Goal: Information Seeking & Learning: Learn about a topic

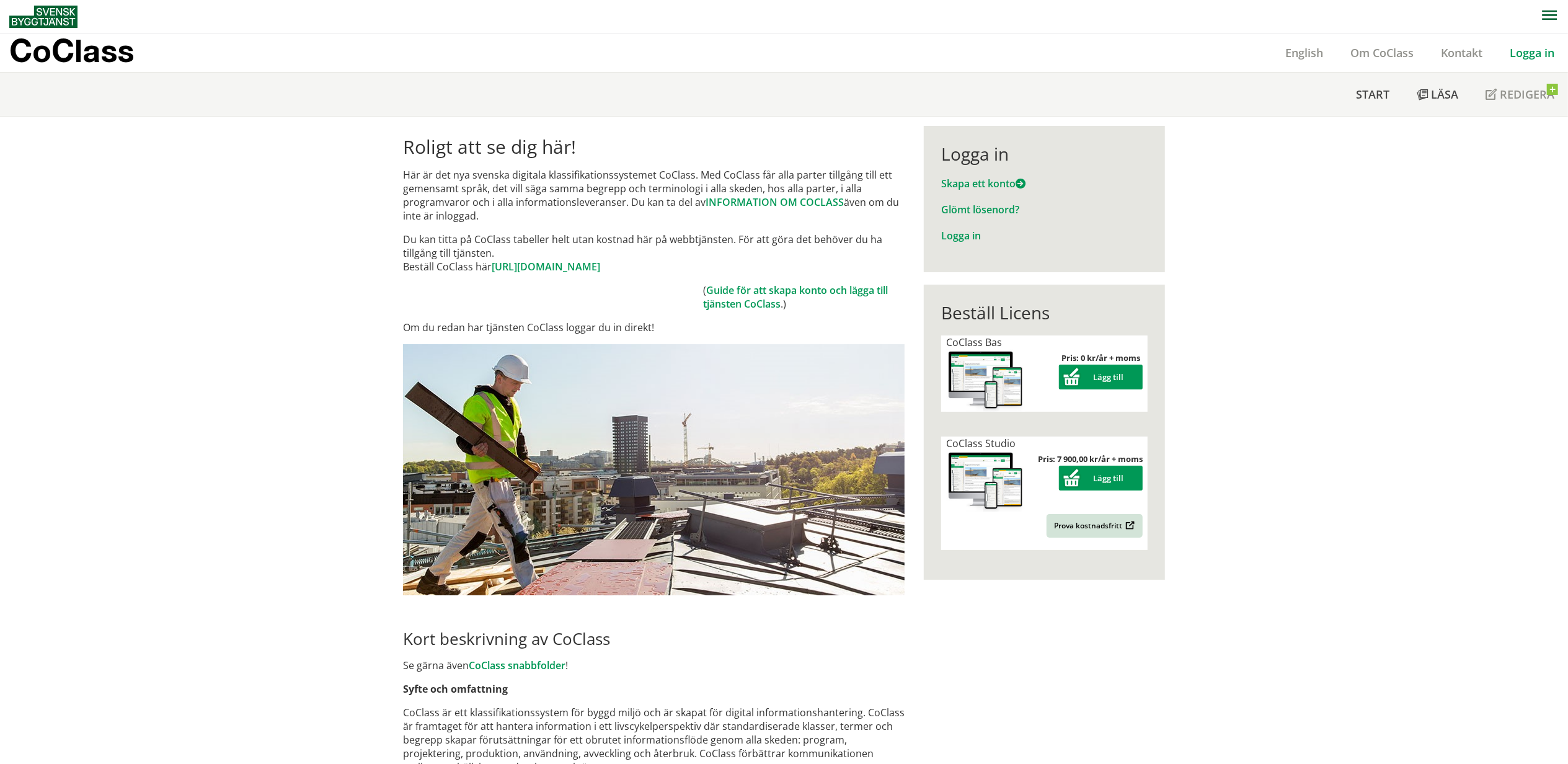
click at [1535, 53] on link "Logga in" at bounding box center [1531, 53] width 72 height 15
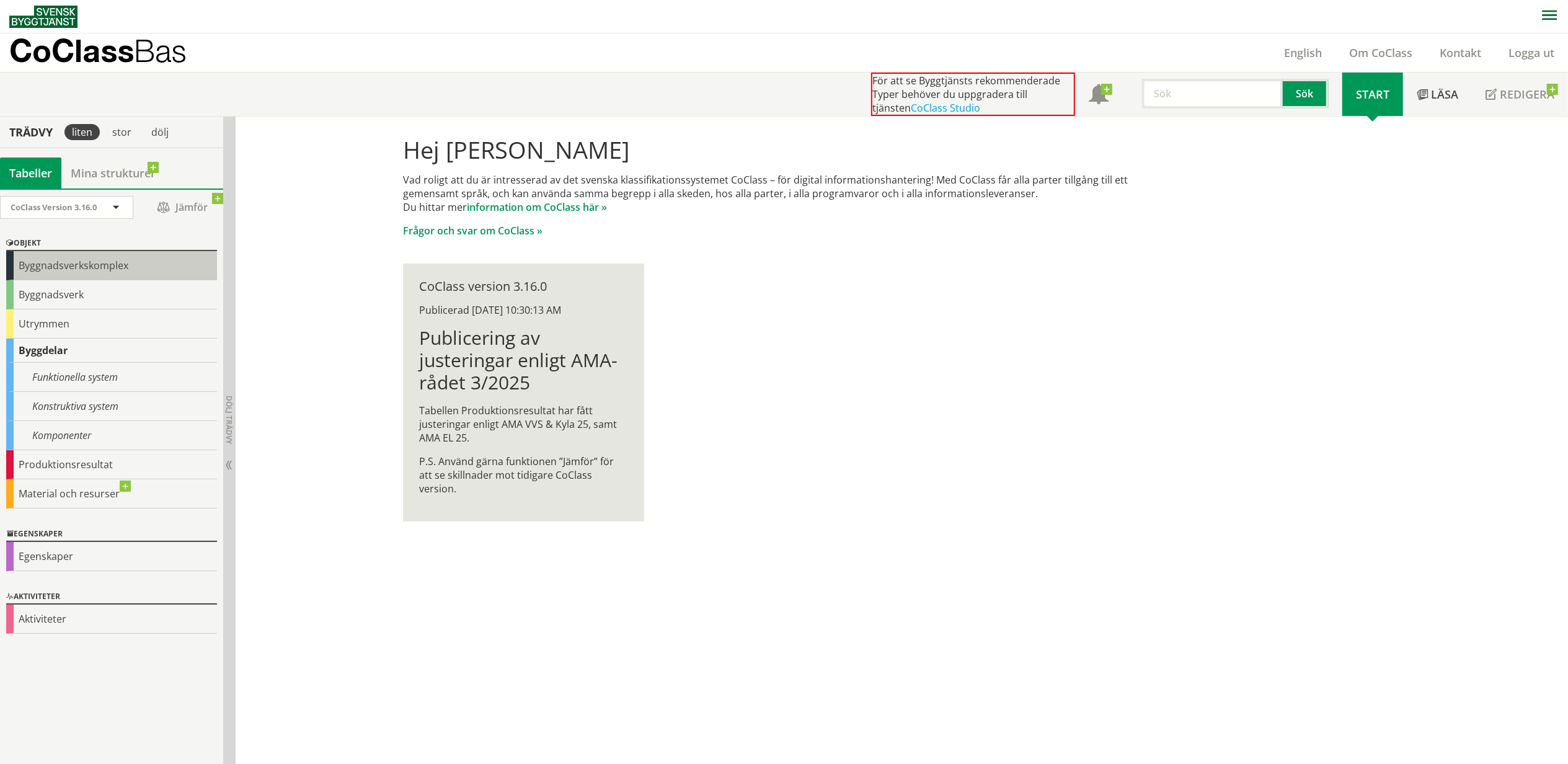
click at [90, 268] on div "Byggnadsverkskomplex" at bounding box center [112, 265] width 211 height 29
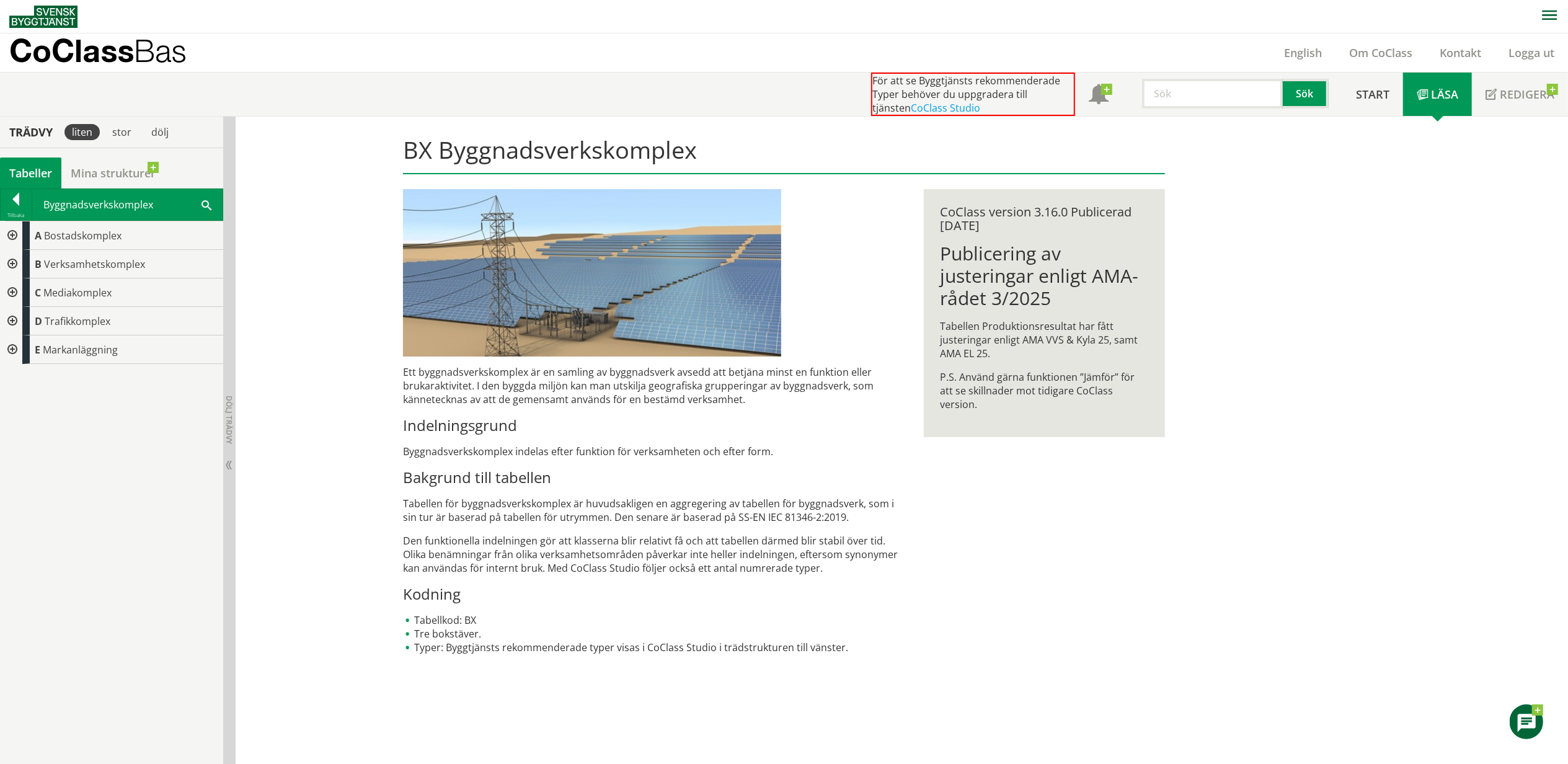
click at [8, 236] on div at bounding box center [11, 235] width 22 height 28
click at [18, 263] on div at bounding box center [21, 264] width 22 height 28
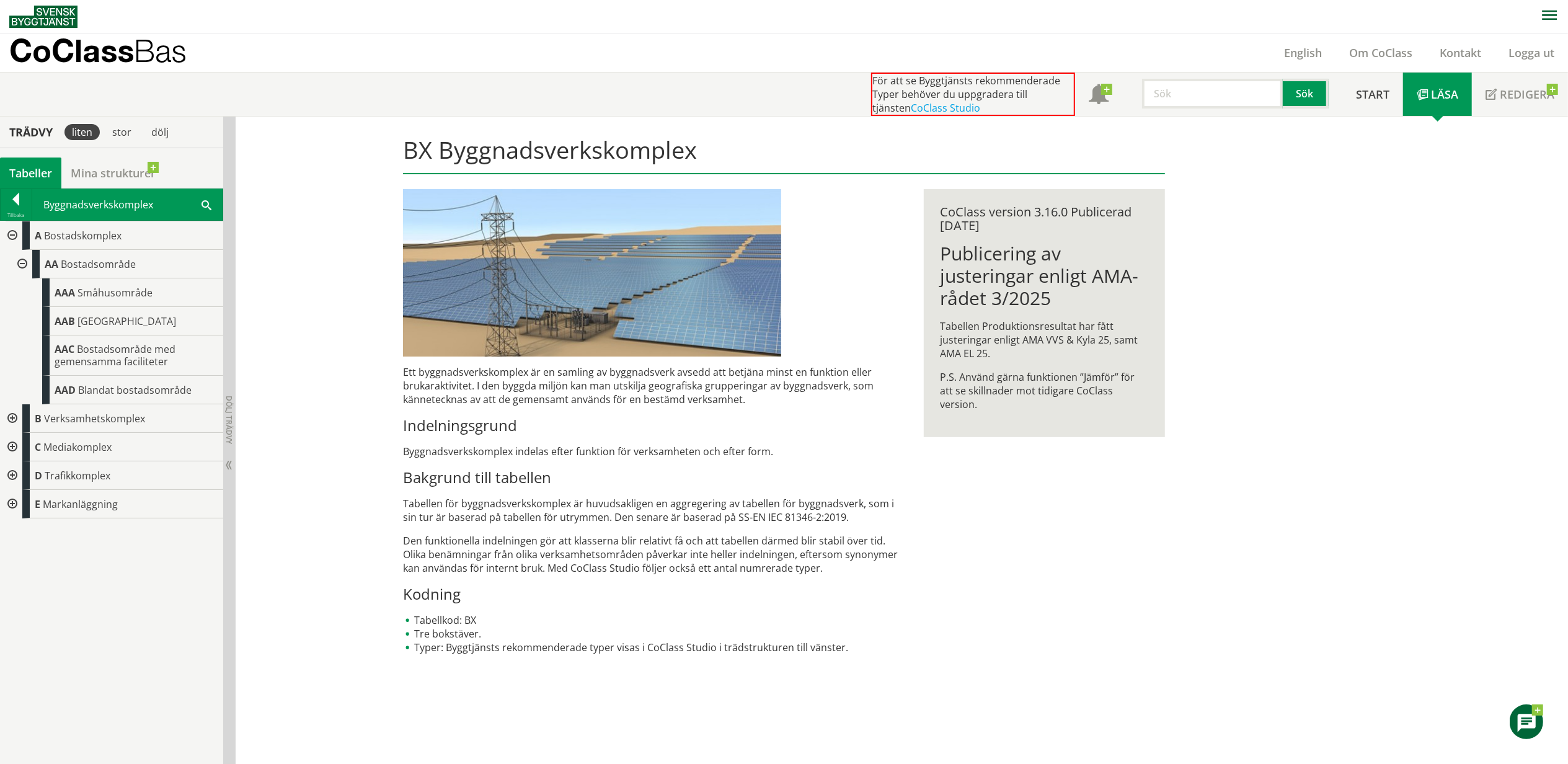
click at [10, 236] on div at bounding box center [11, 235] width 22 height 28
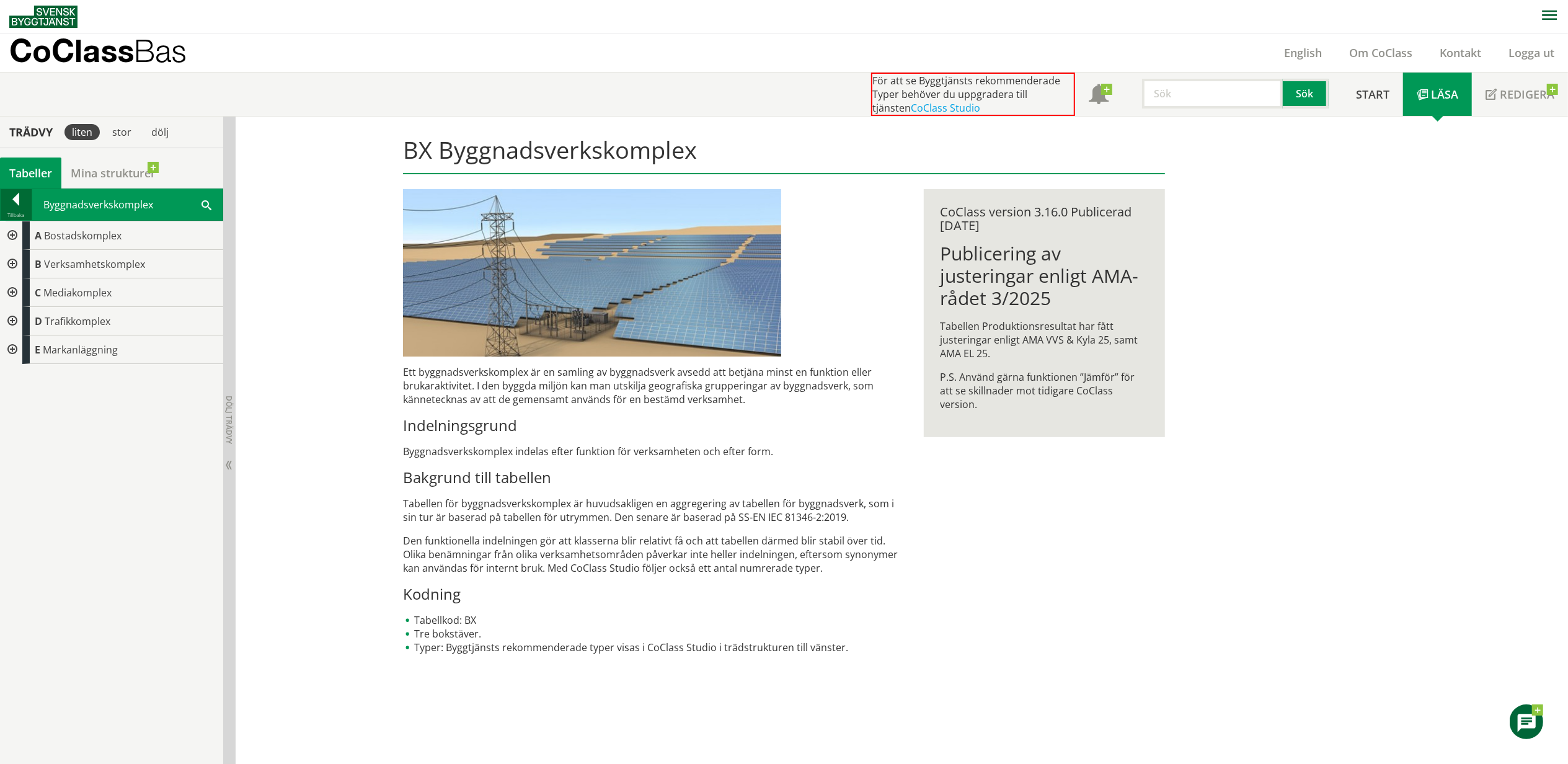
click at [18, 203] on div at bounding box center [16, 201] width 31 height 17
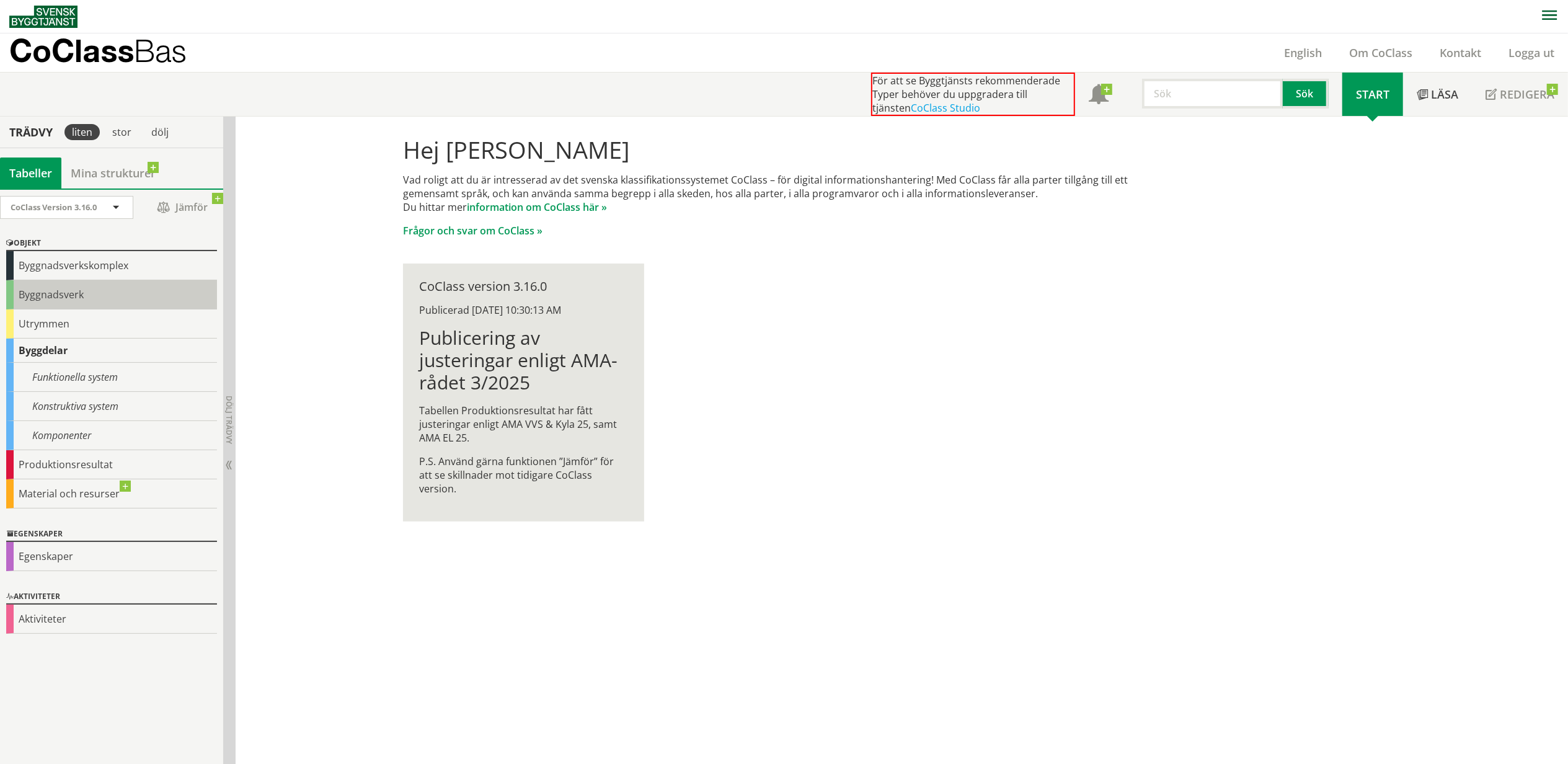
click at [39, 298] on div "Byggnadsverk" at bounding box center [112, 295] width 211 height 29
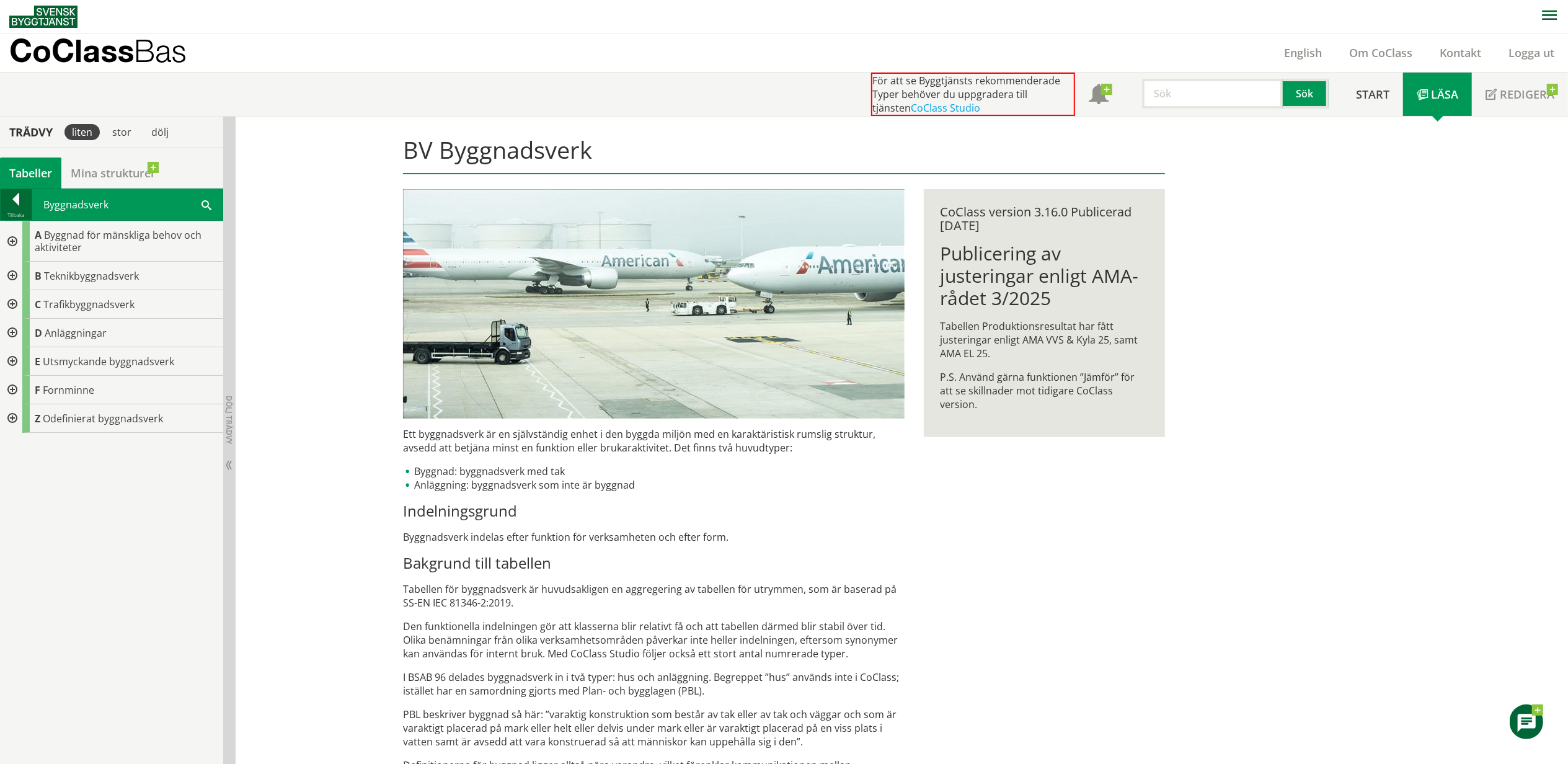
click at [19, 201] on div at bounding box center [16, 201] width 31 height 17
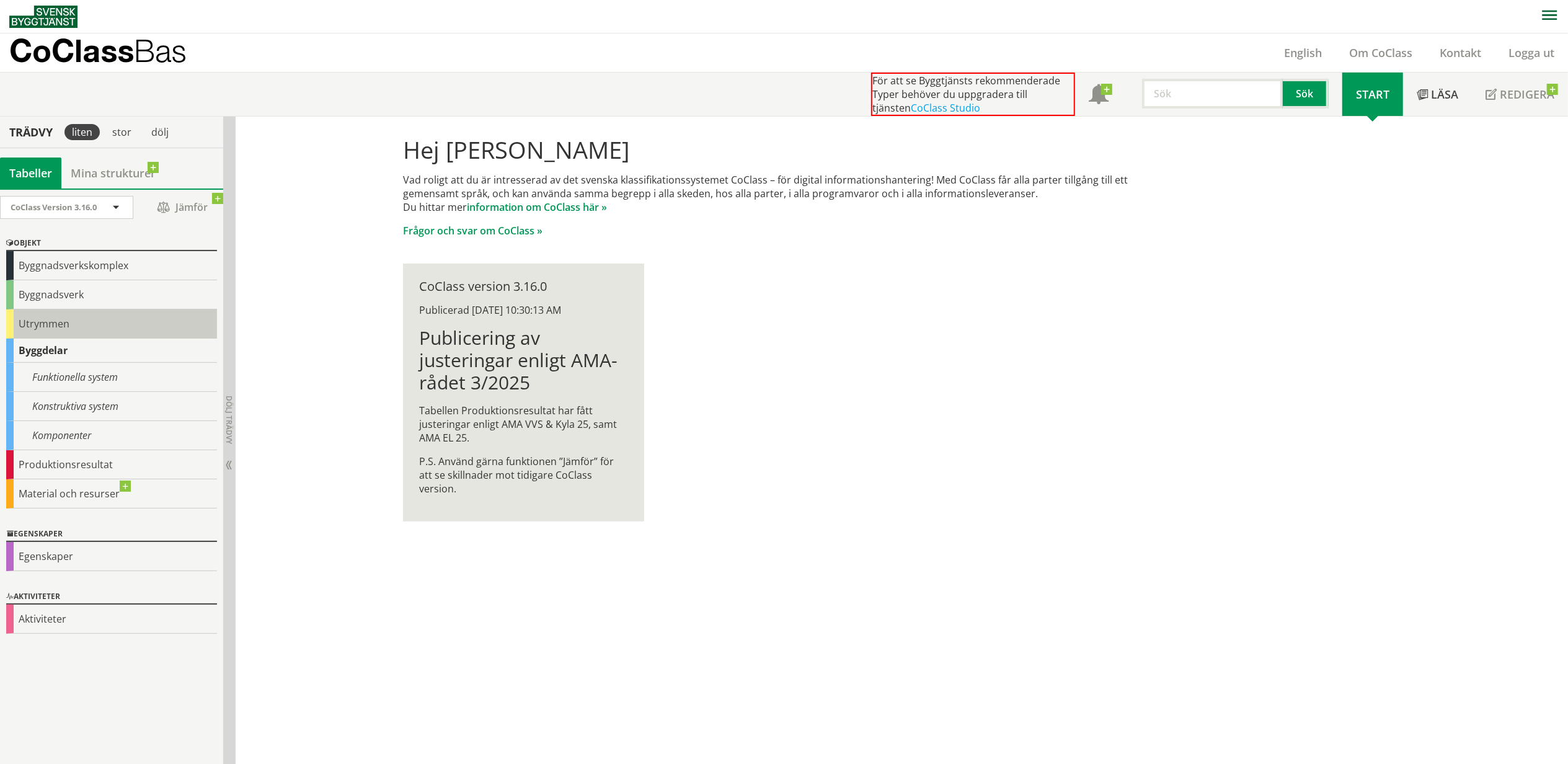
click at [40, 318] on div "Utrymmen" at bounding box center [112, 324] width 211 height 29
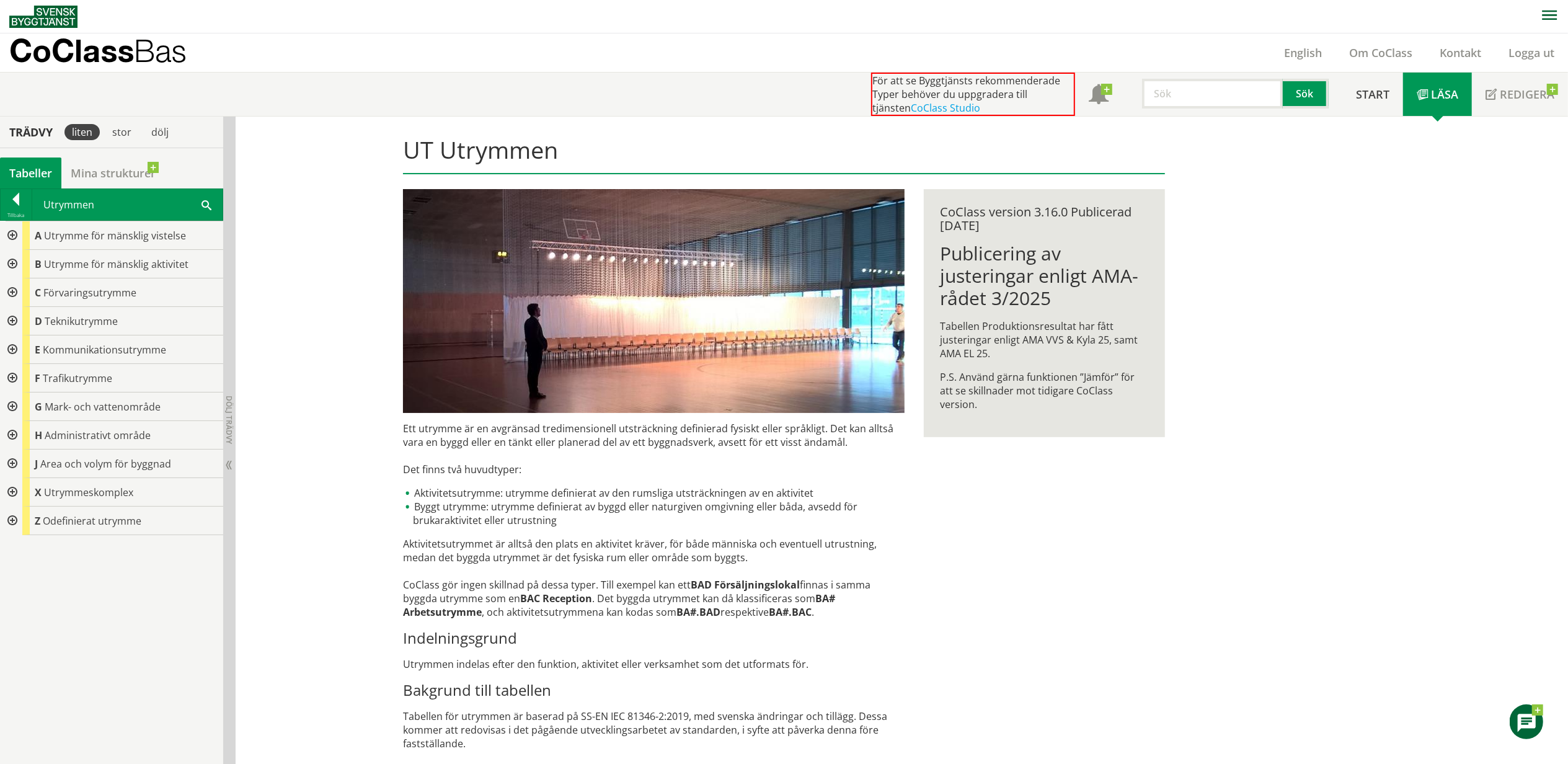
click at [12, 236] on div at bounding box center [11, 235] width 22 height 28
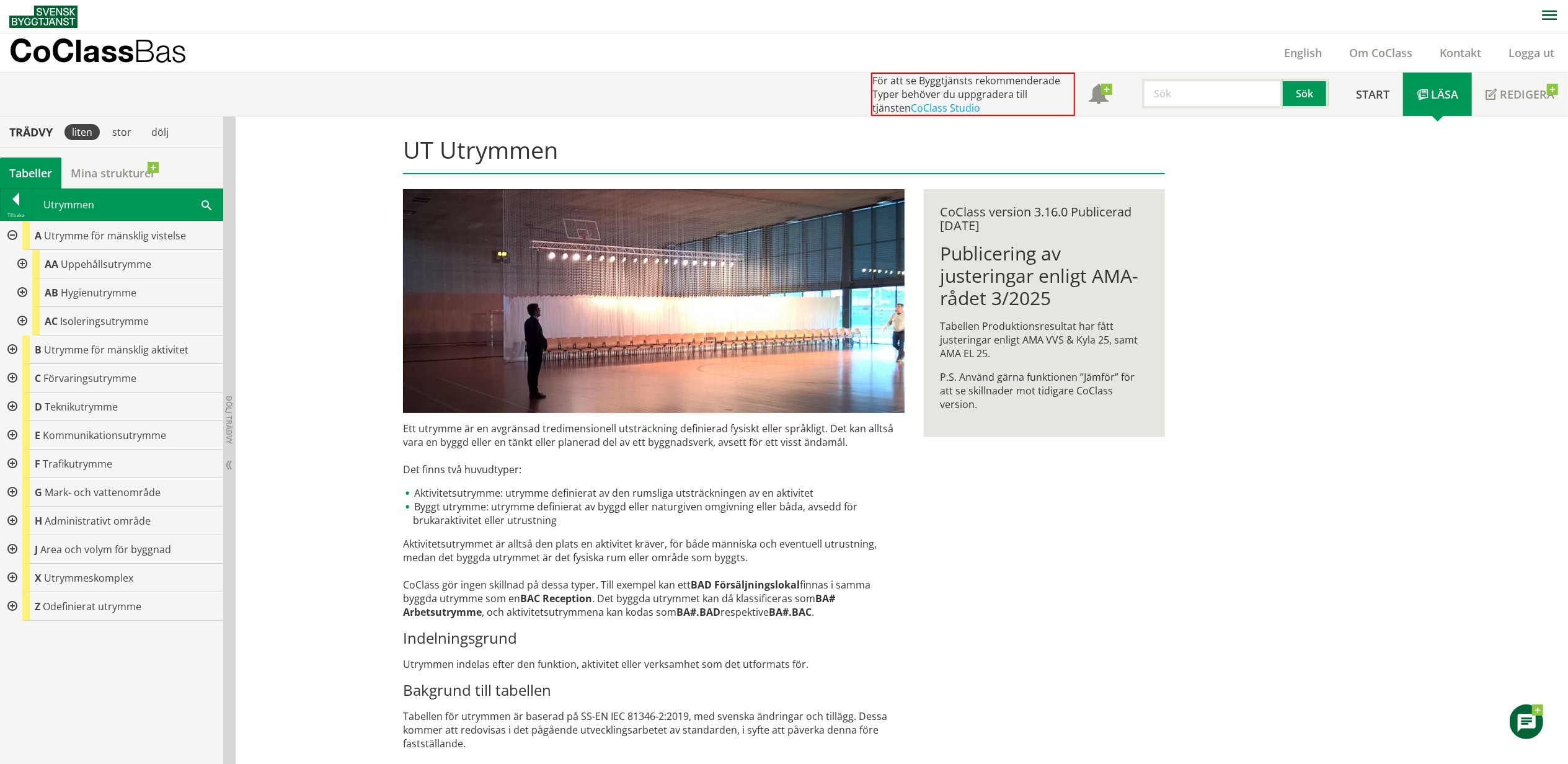
click at [11, 236] on div at bounding box center [11, 235] width 22 height 28
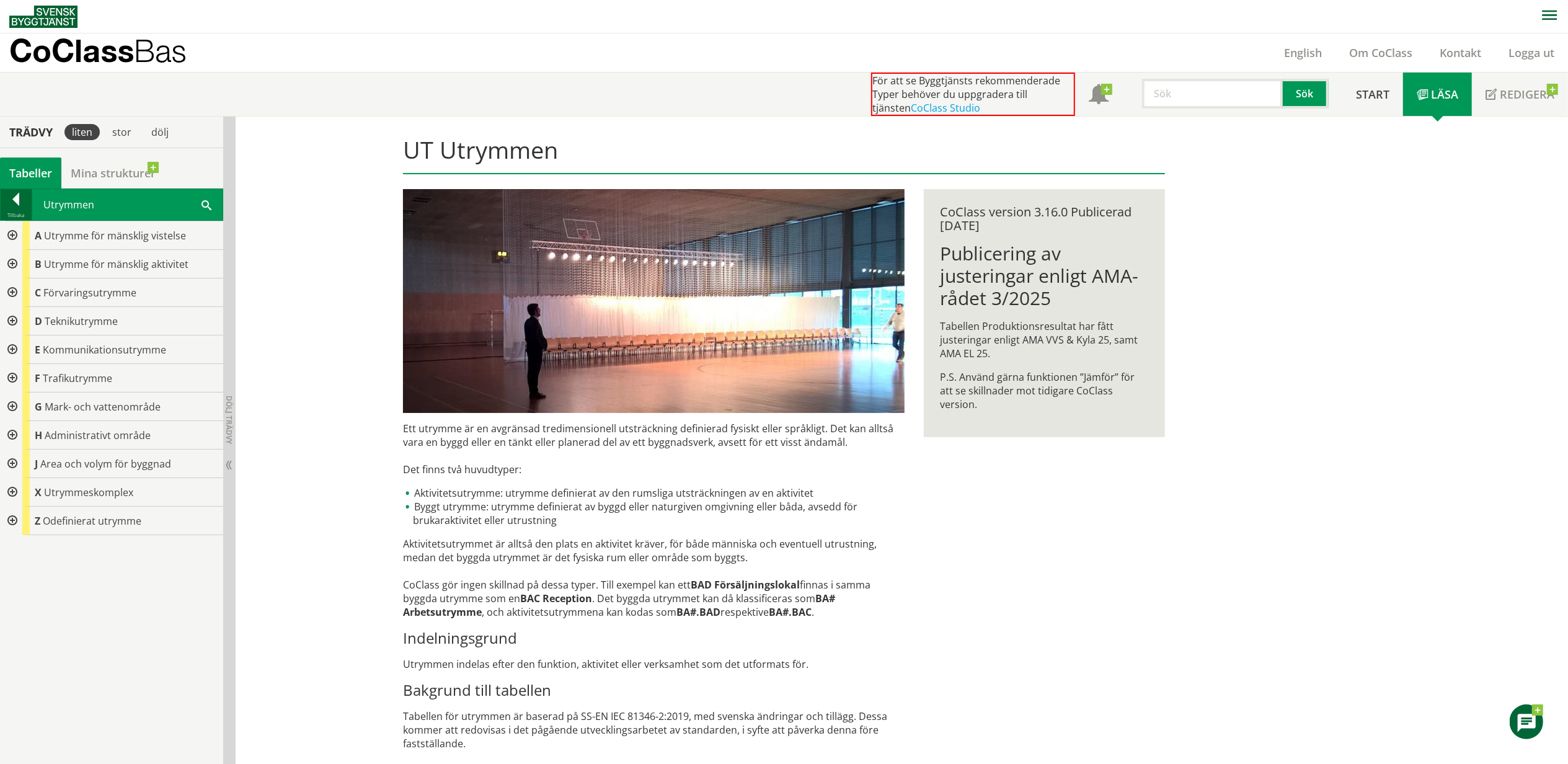
click at [21, 195] on div at bounding box center [16, 201] width 31 height 17
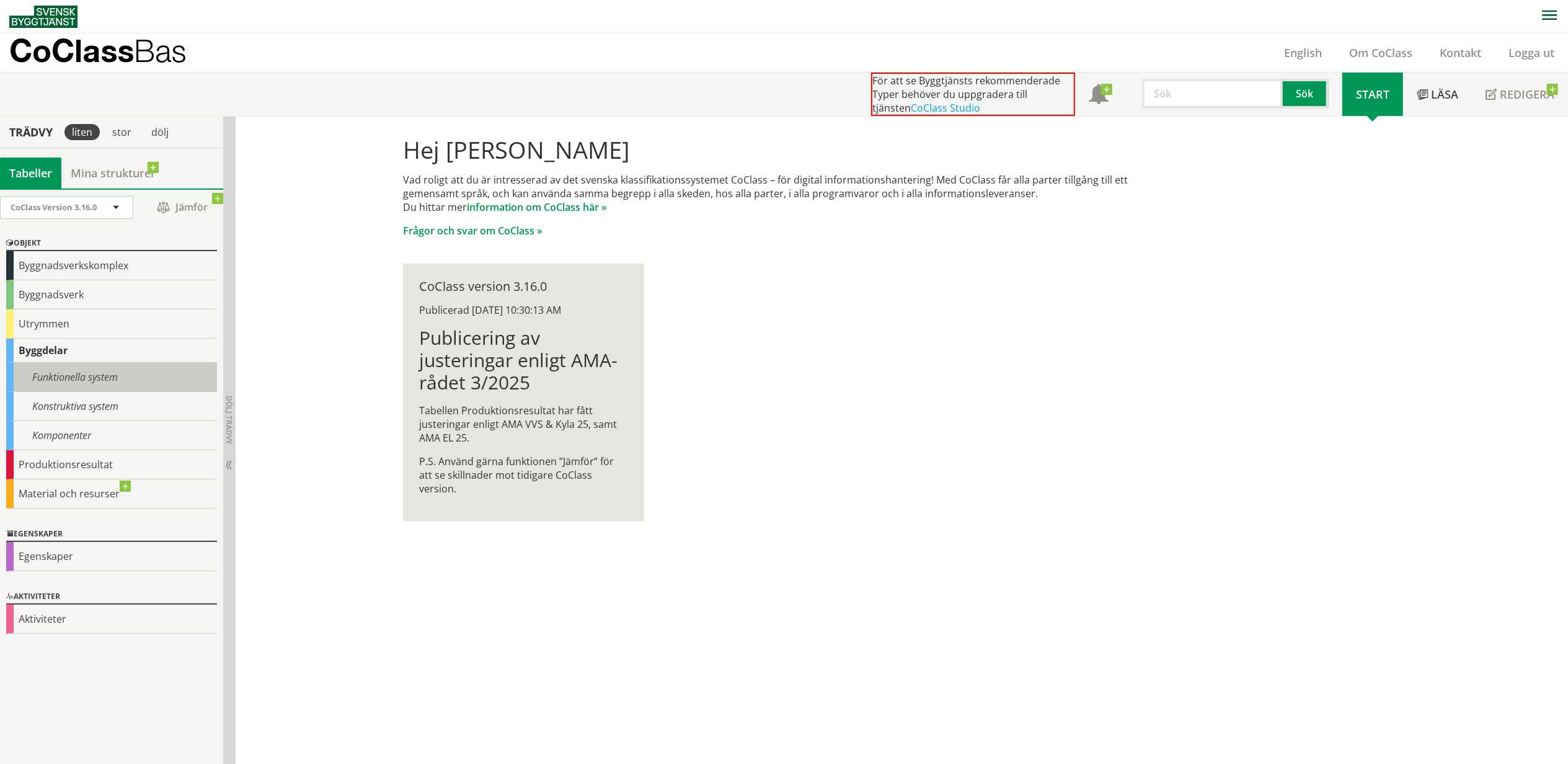
click at [65, 377] on div "Funktionella system" at bounding box center [112, 377] width 211 height 29
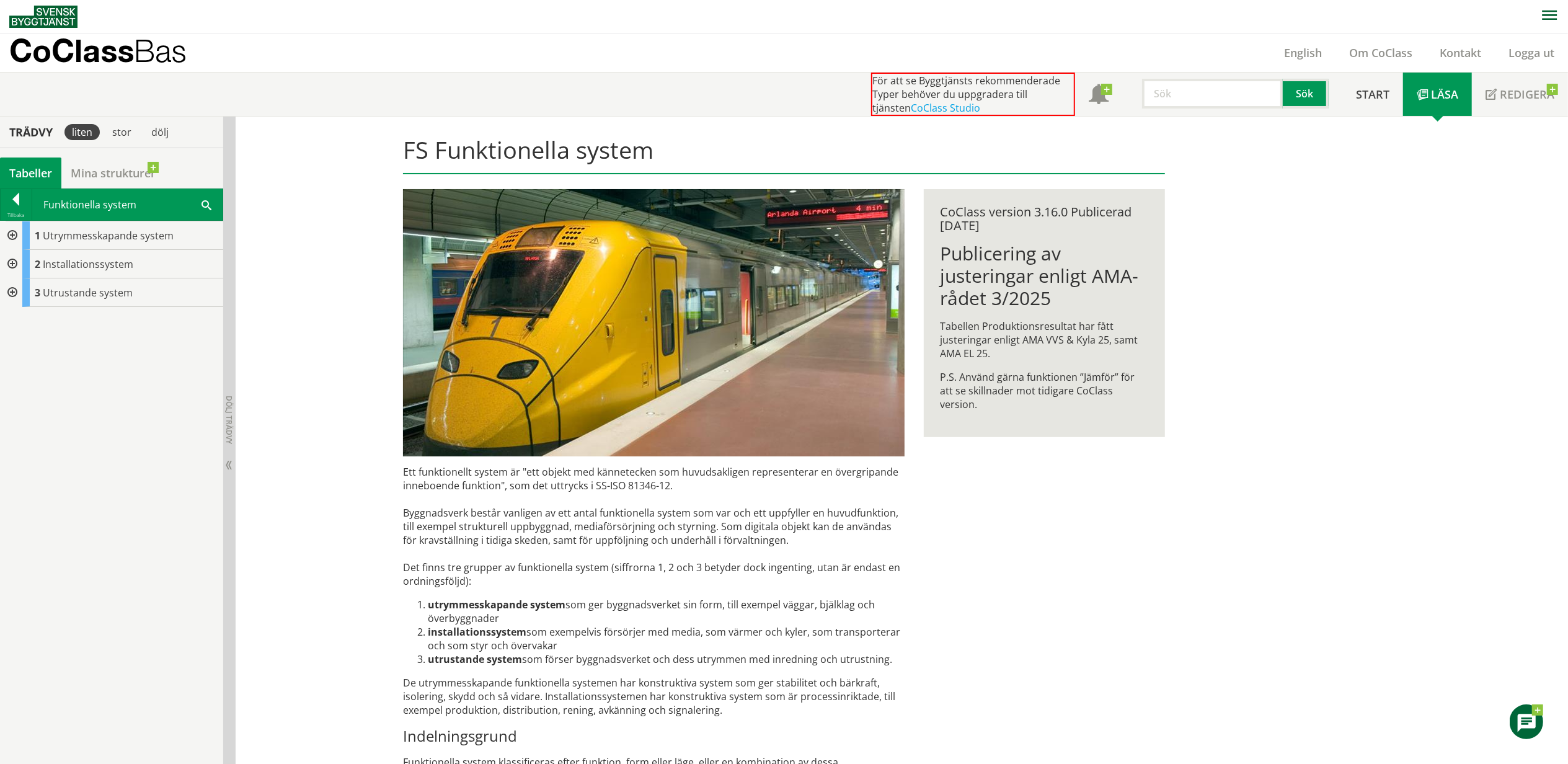
click at [10, 234] on div at bounding box center [11, 235] width 22 height 28
click at [21, 201] on div at bounding box center [16, 201] width 31 height 17
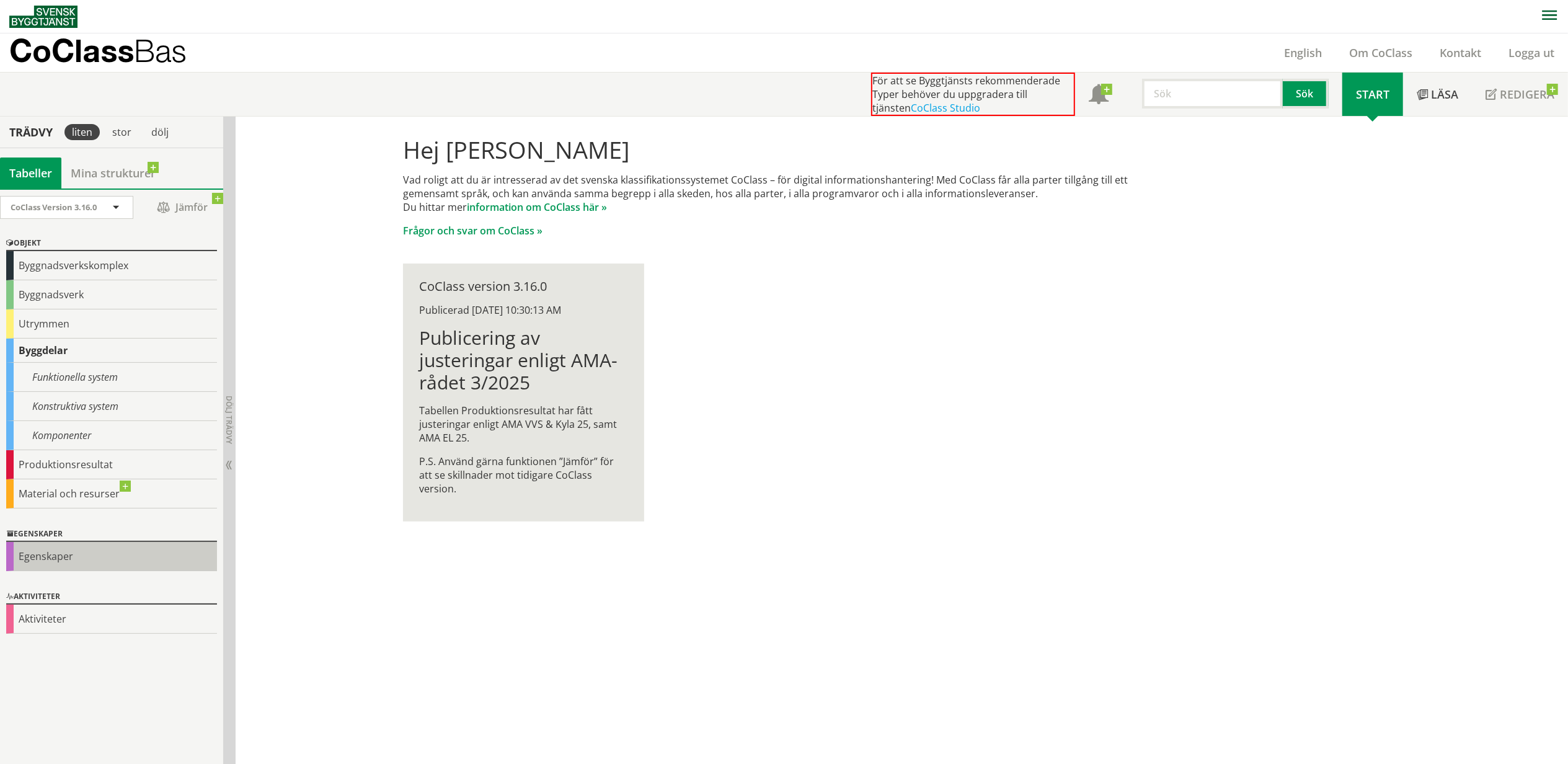
click at [51, 556] on div "Egenskaper" at bounding box center [112, 556] width 211 height 29
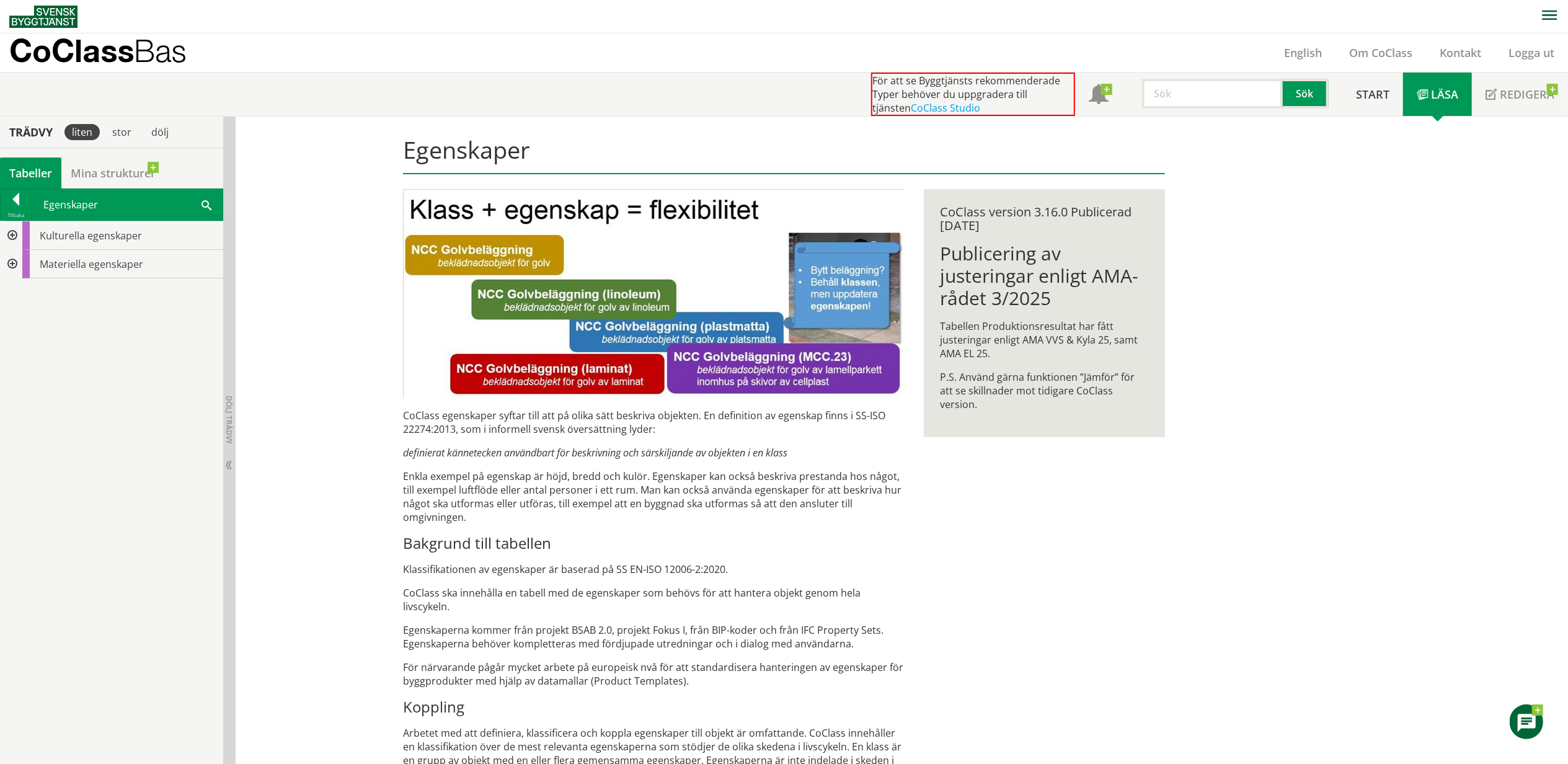
click at [11, 236] on div at bounding box center [11, 235] width 22 height 28
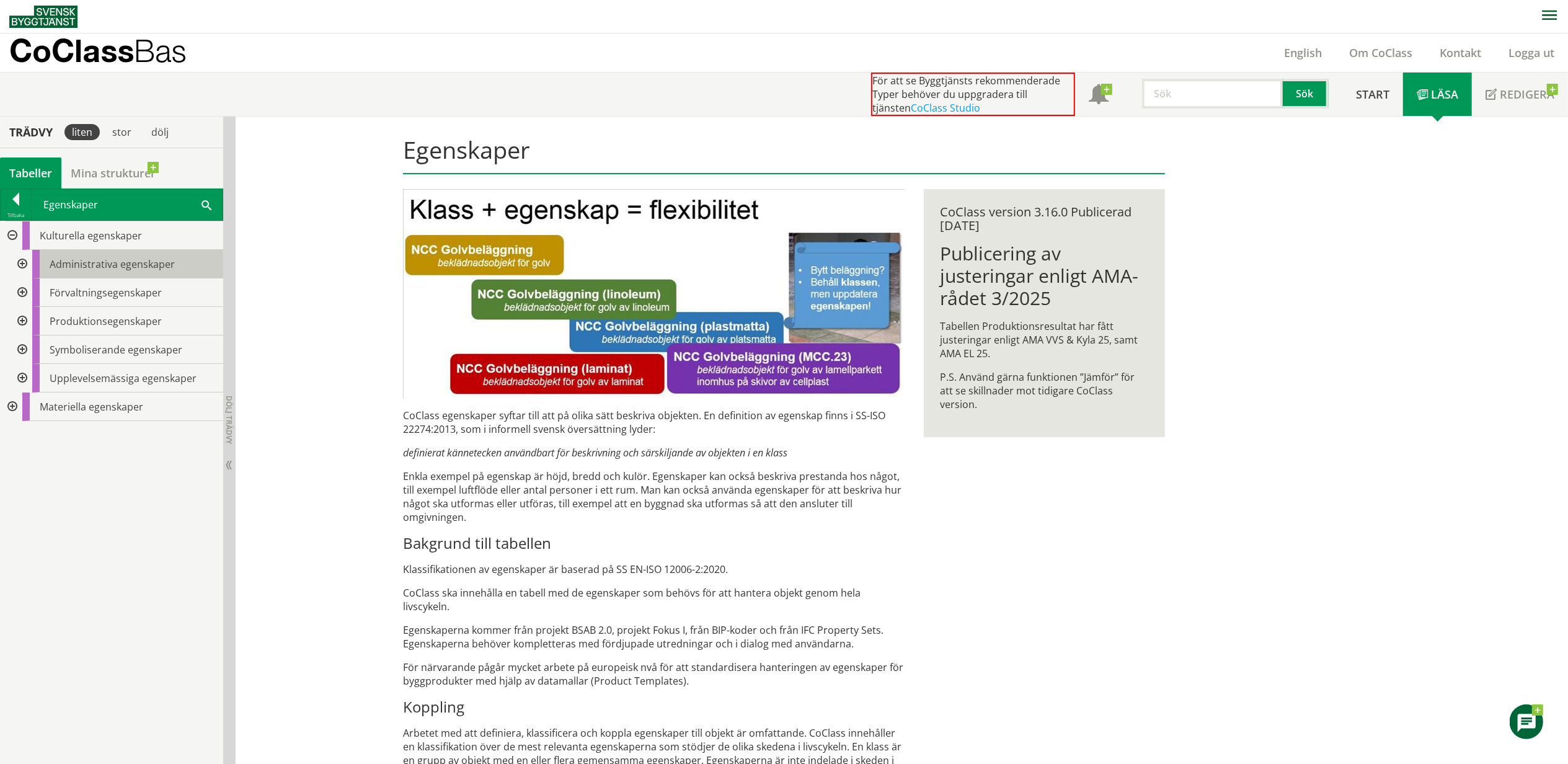
click at [96, 265] on span "Administrativa egenskaper" at bounding box center [112, 264] width 125 height 14
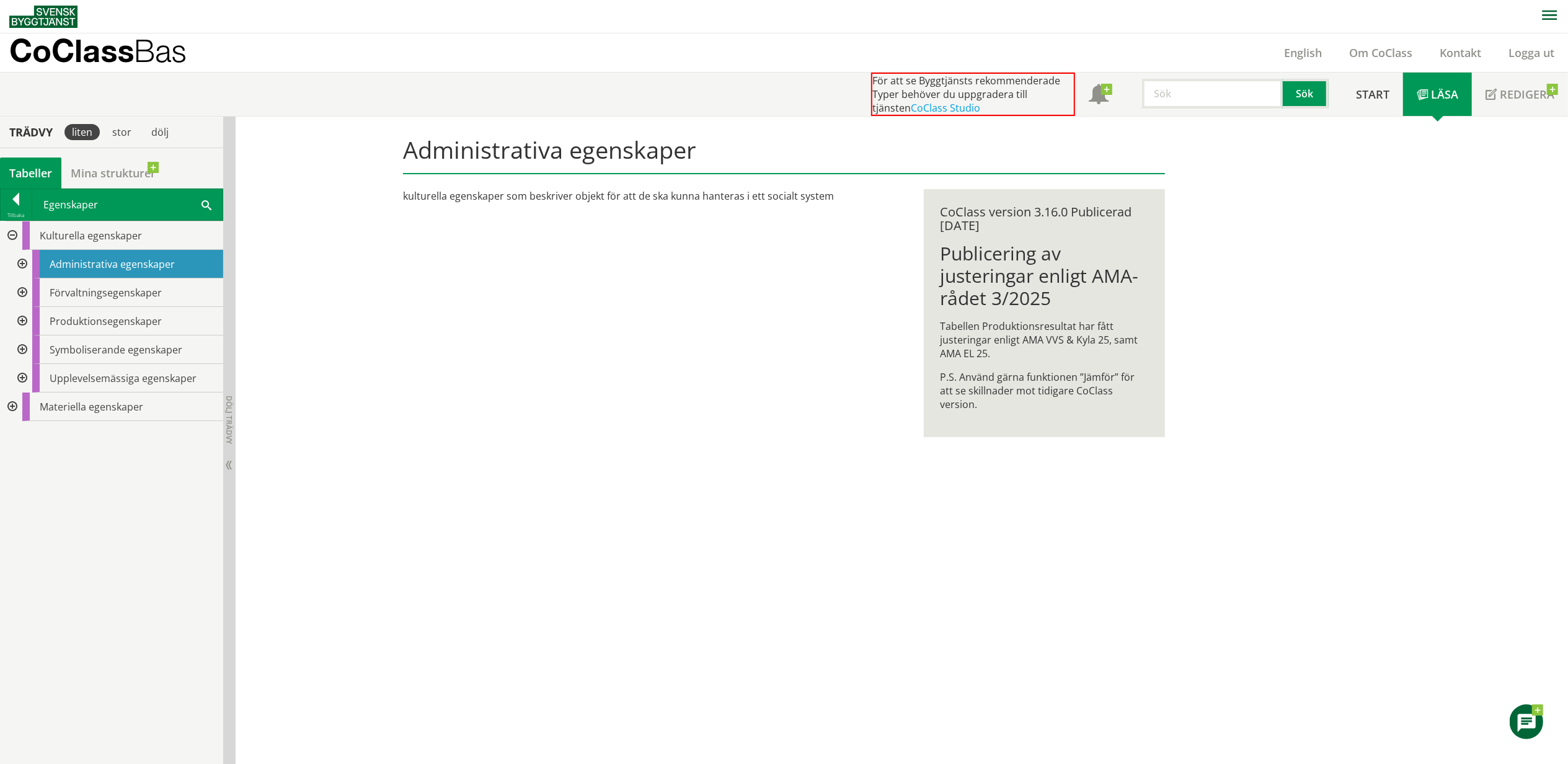
click at [15, 263] on div at bounding box center [21, 264] width 22 height 28
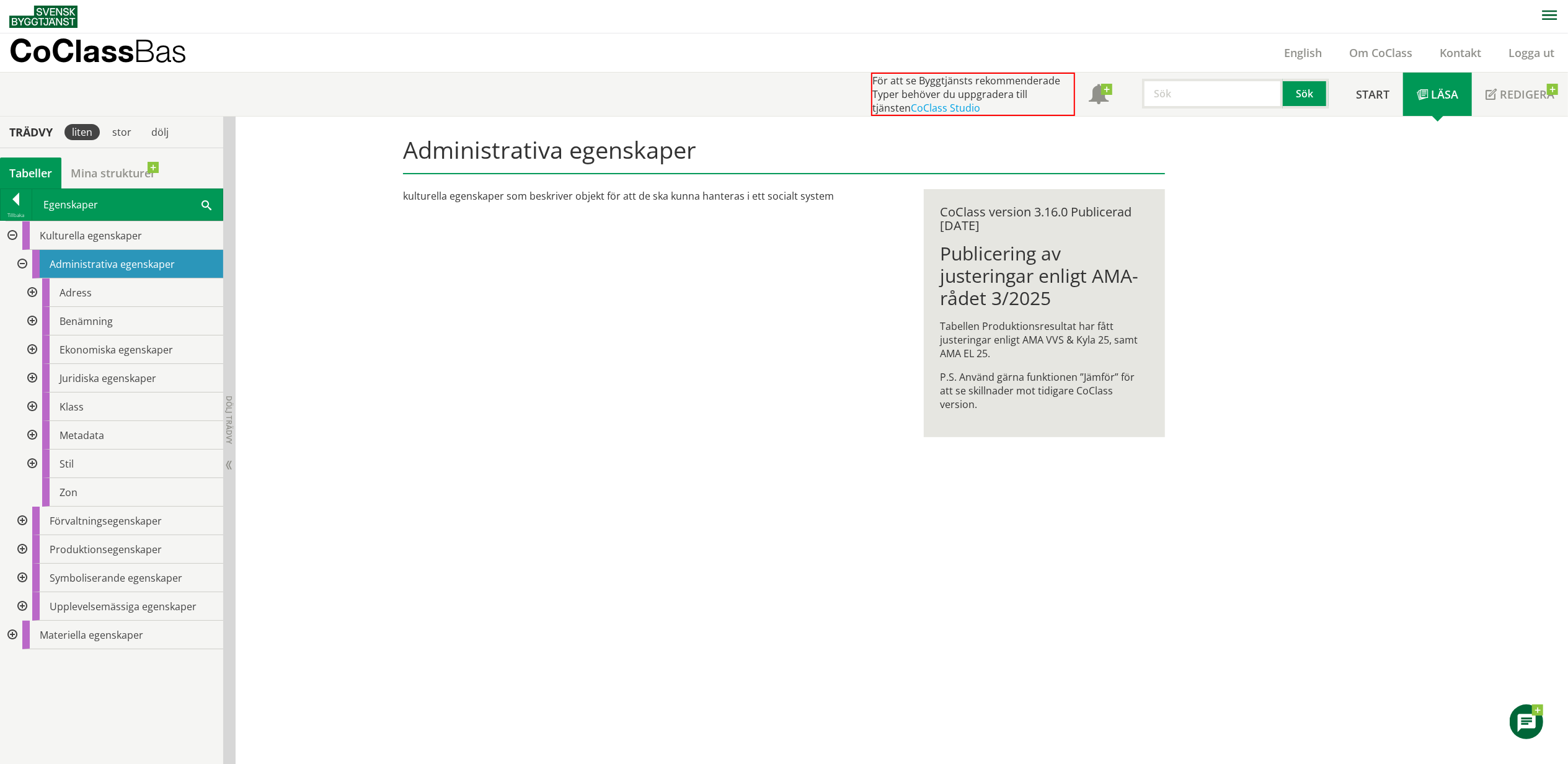
click at [15, 238] on div at bounding box center [11, 235] width 22 height 28
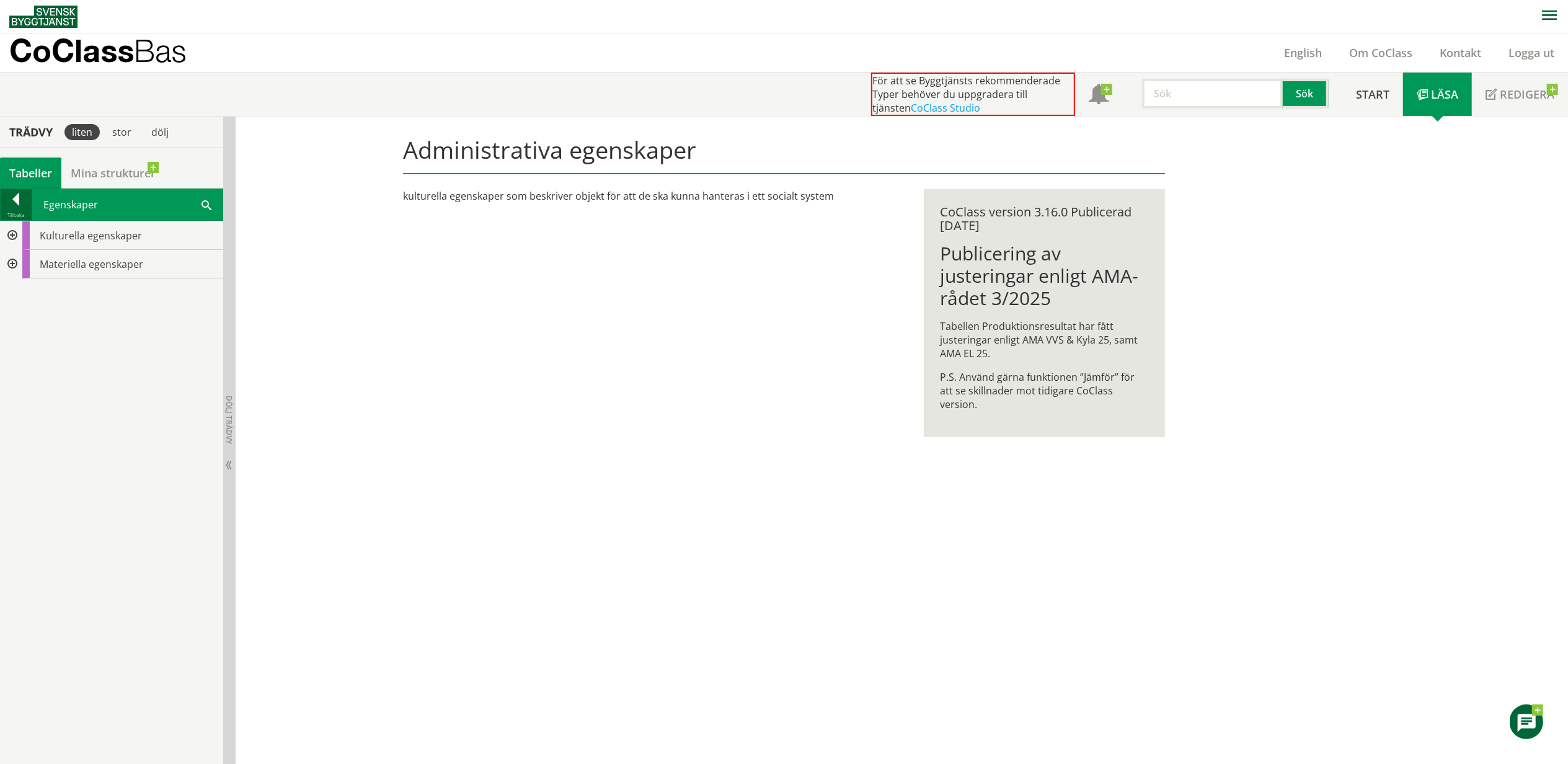
click at [22, 196] on div at bounding box center [16, 201] width 31 height 17
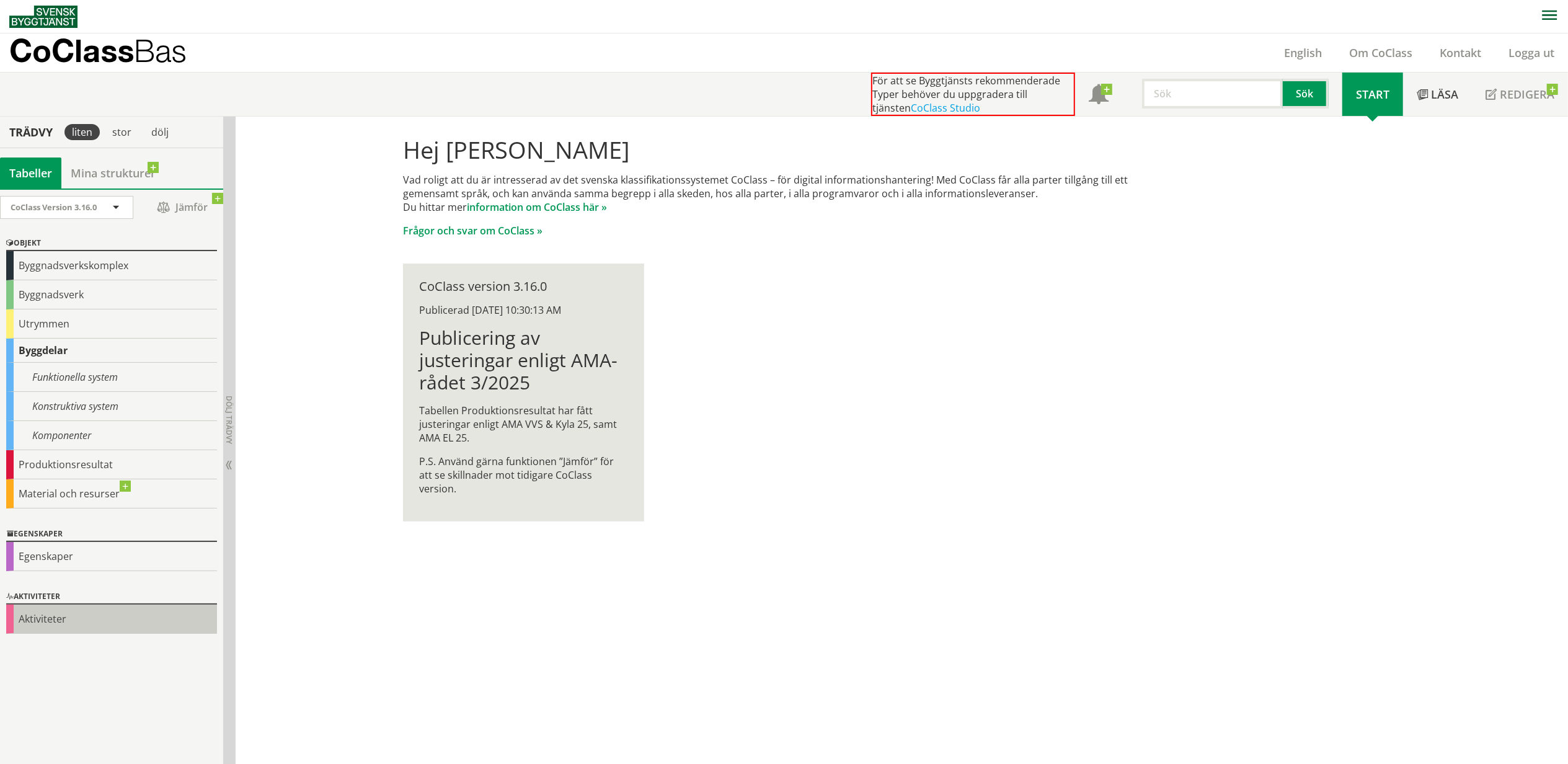
click at [36, 617] on div "Aktiviteter" at bounding box center [112, 619] width 211 height 29
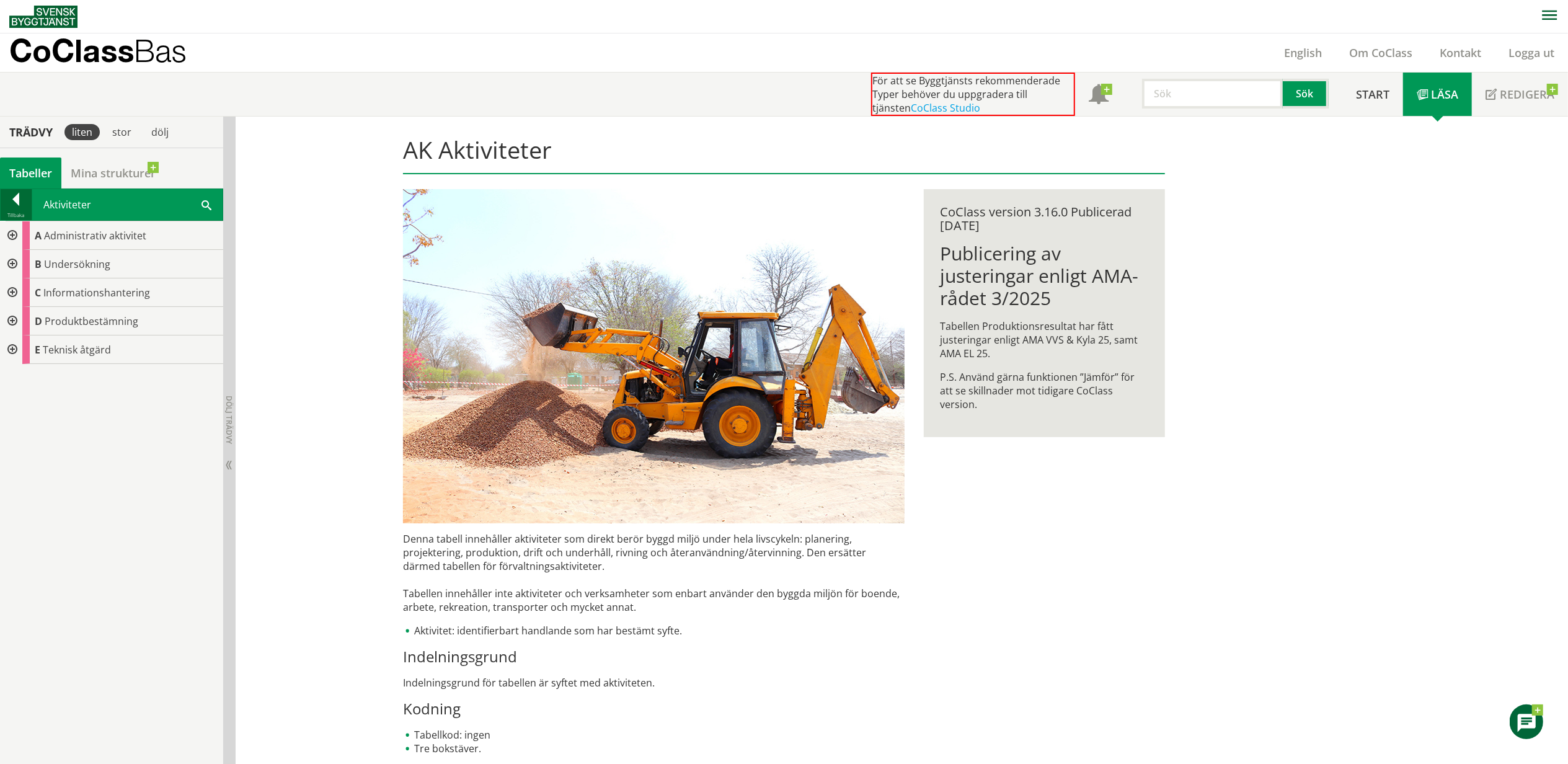
click at [13, 204] on div at bounding box center [16, 201] width 31 height 17
